Goal: Information Seeking & Learning: Learn about a topic

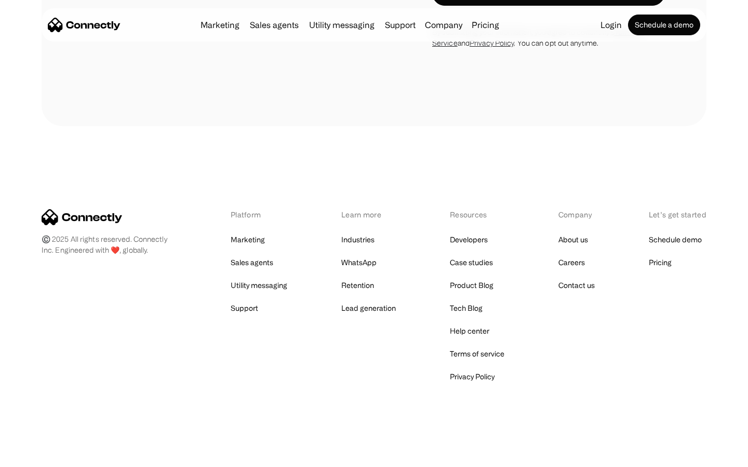
scroll to position [1708, 0]
